Goal: Find specific page/section: Find specific page/section

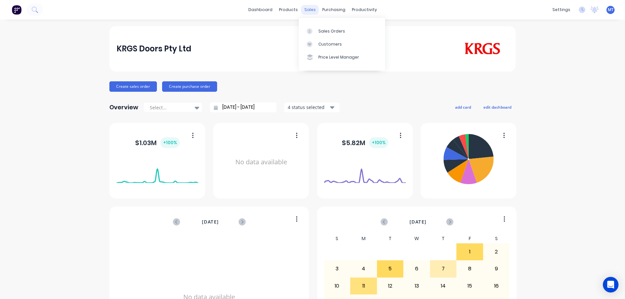
click at [303, 10] on div "sales" at bounding box center [310, 10] width 18 height 10
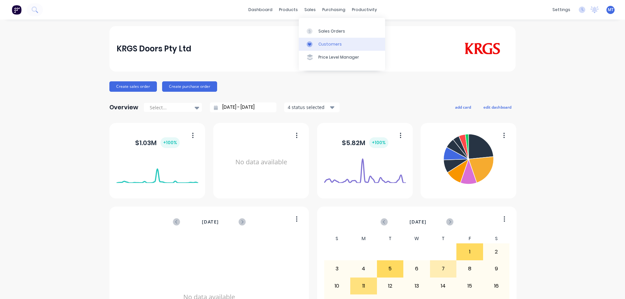
click at [313, 44] on div at bounding box center [312, 44] width 10 height 6
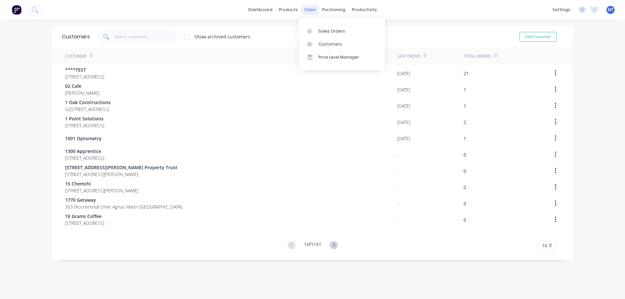
click at [307, 11] on div "sales" at bounding box center [310, 10] width 18 height 10
click at [307, 32] on icon at bounding box center [310, 31] width 6 height 6
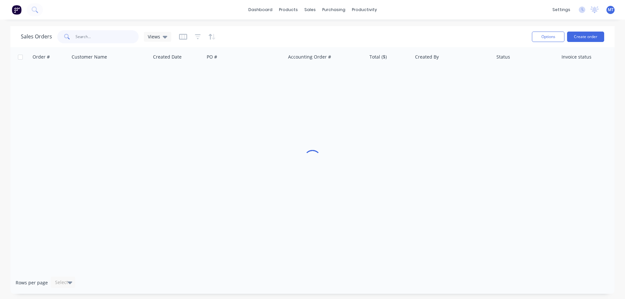
click at [126, 38] on input "text" at bounding box center [107, 36] width 63 height 13
type input "v"
type input "modus"
